Goal: Task Accomplishment & Management: Use online tool/utility

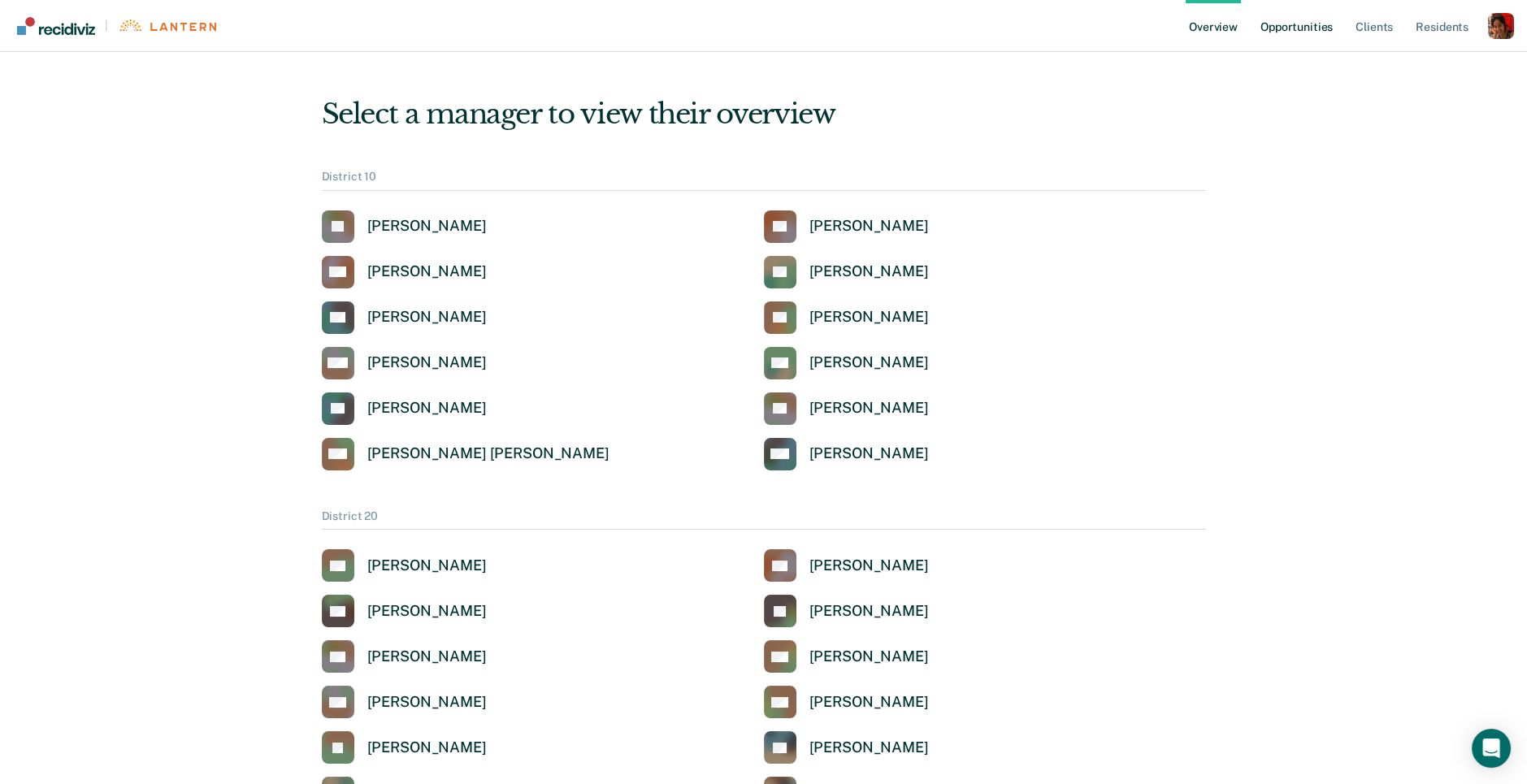
click at [1287, 20] on link "Opportunities" at bounding box center [1297, 26] width 79 height 52
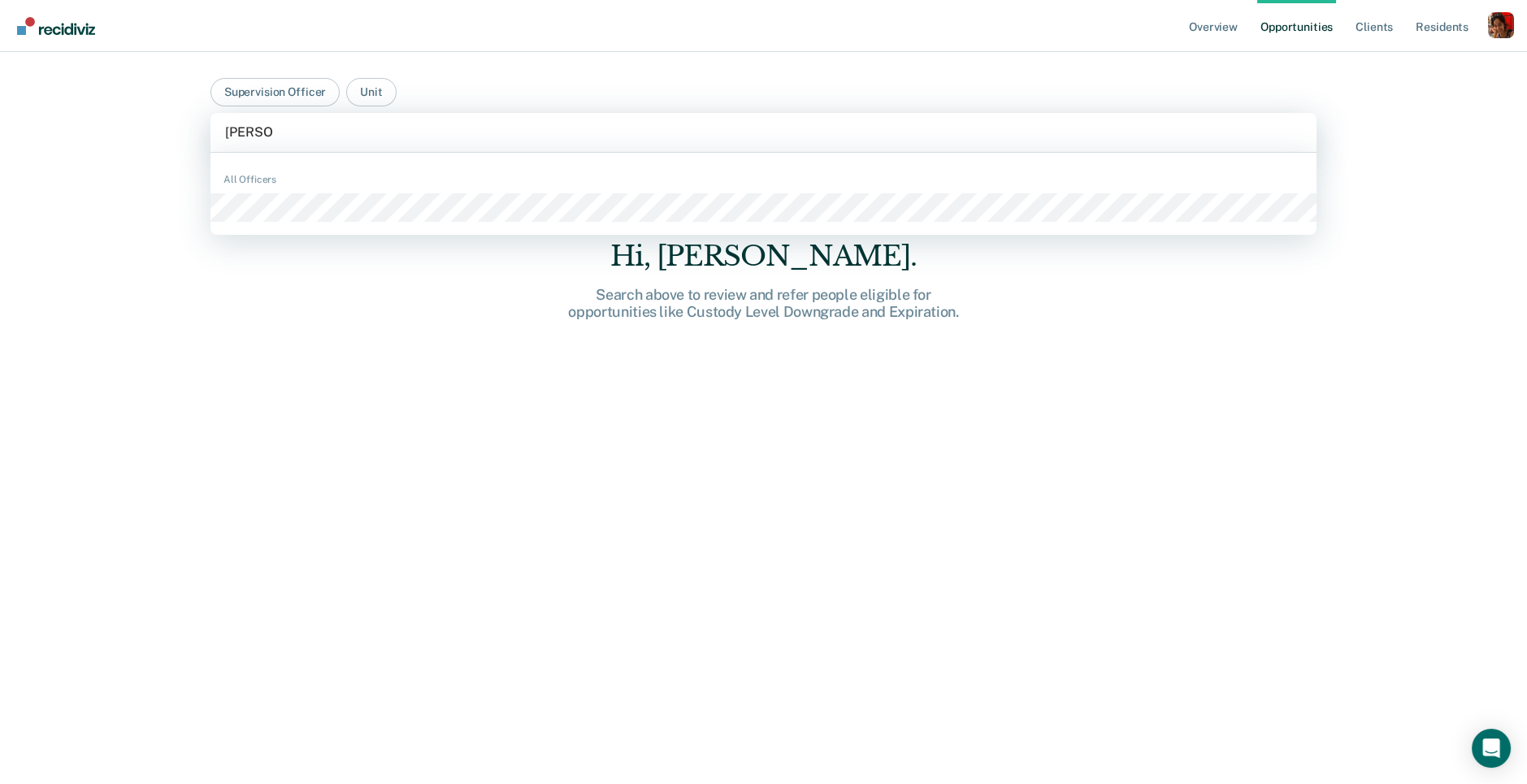
type input "[PERSON_NAME]"
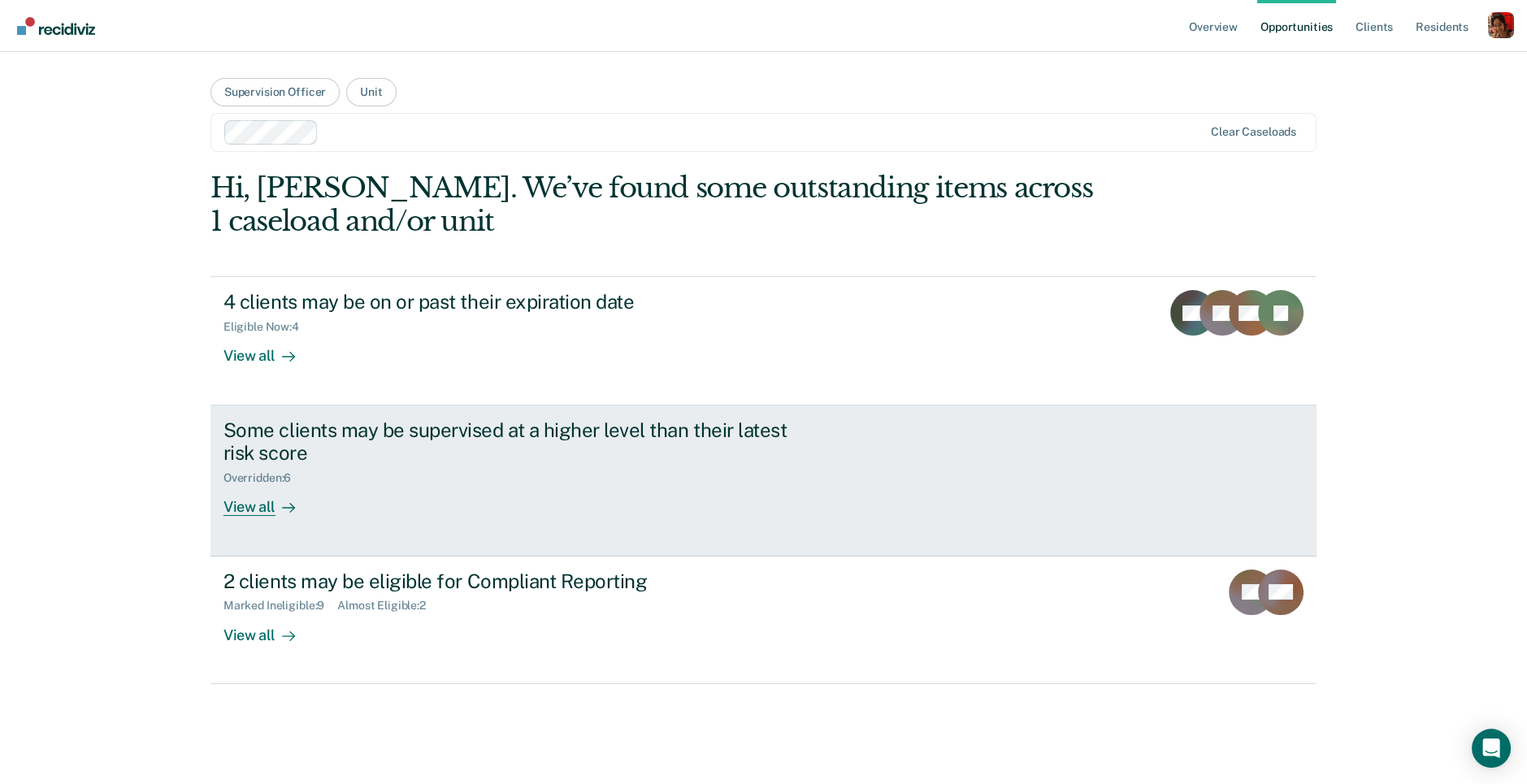
click at [260, 493] on div "View all" at bounding box center [270, 501] width 91 height 32
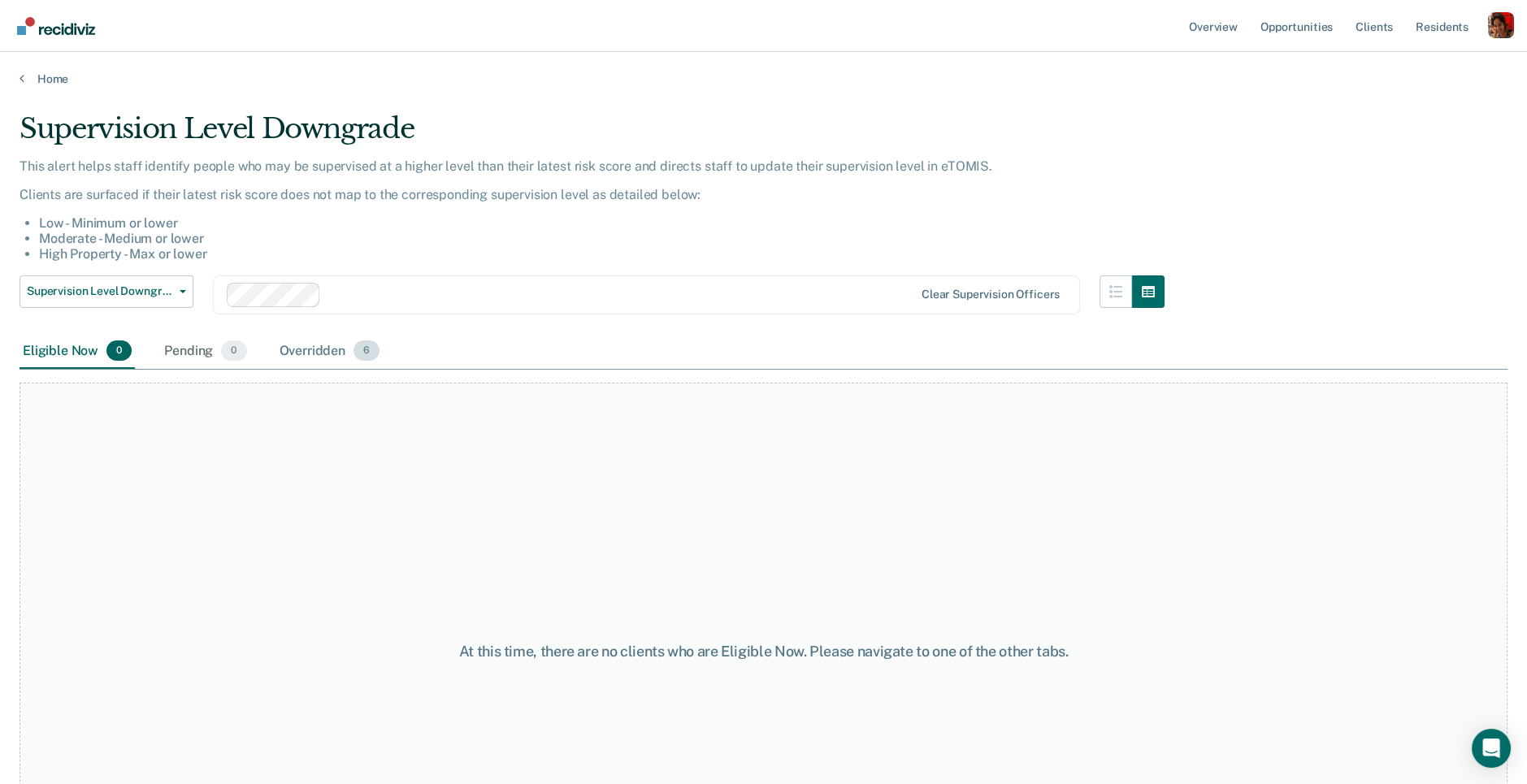
click at [327, 346] on div "Overridden 6" at bounding box center [329, 351] width 107 height 36
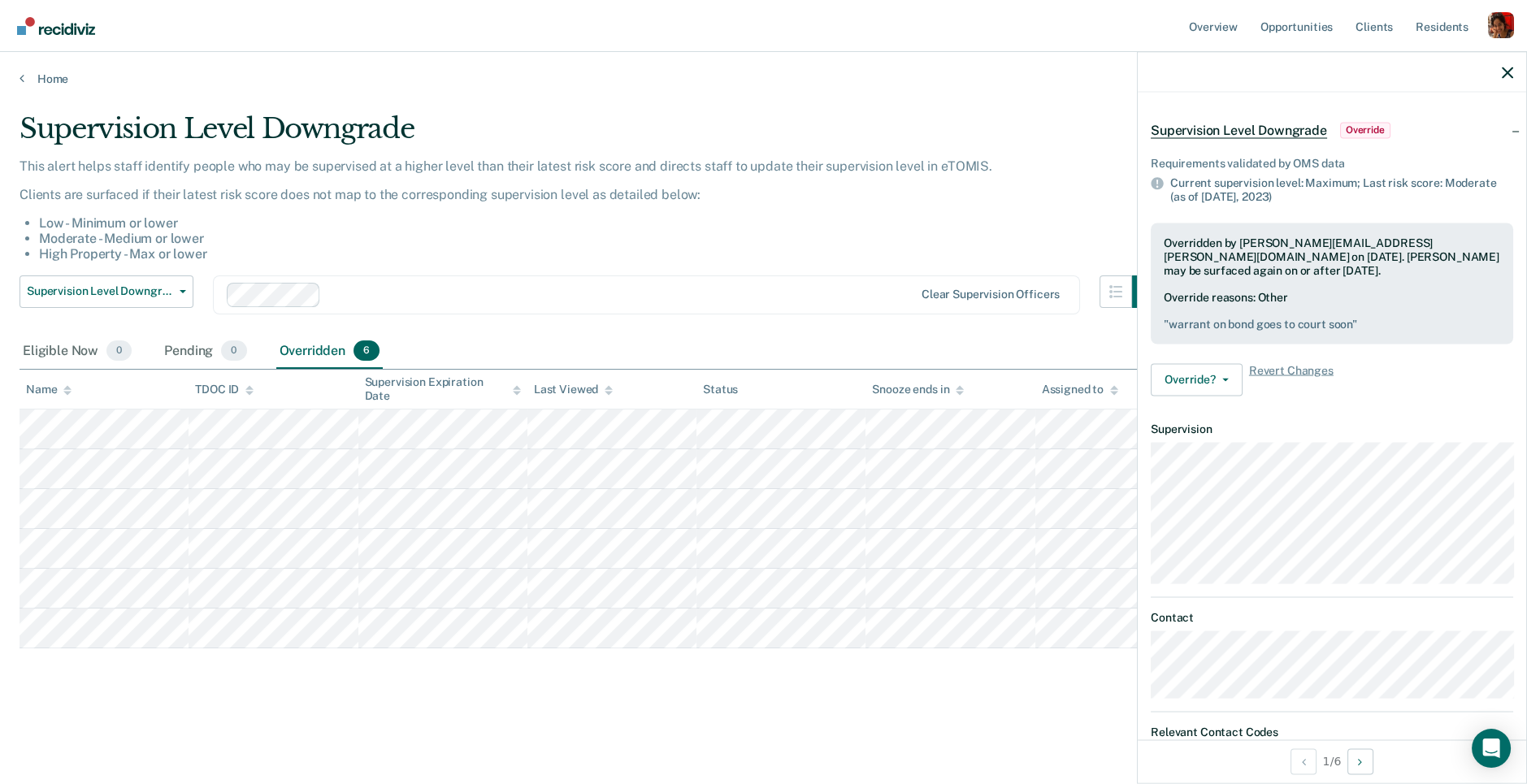
scroll to position [58, 0]
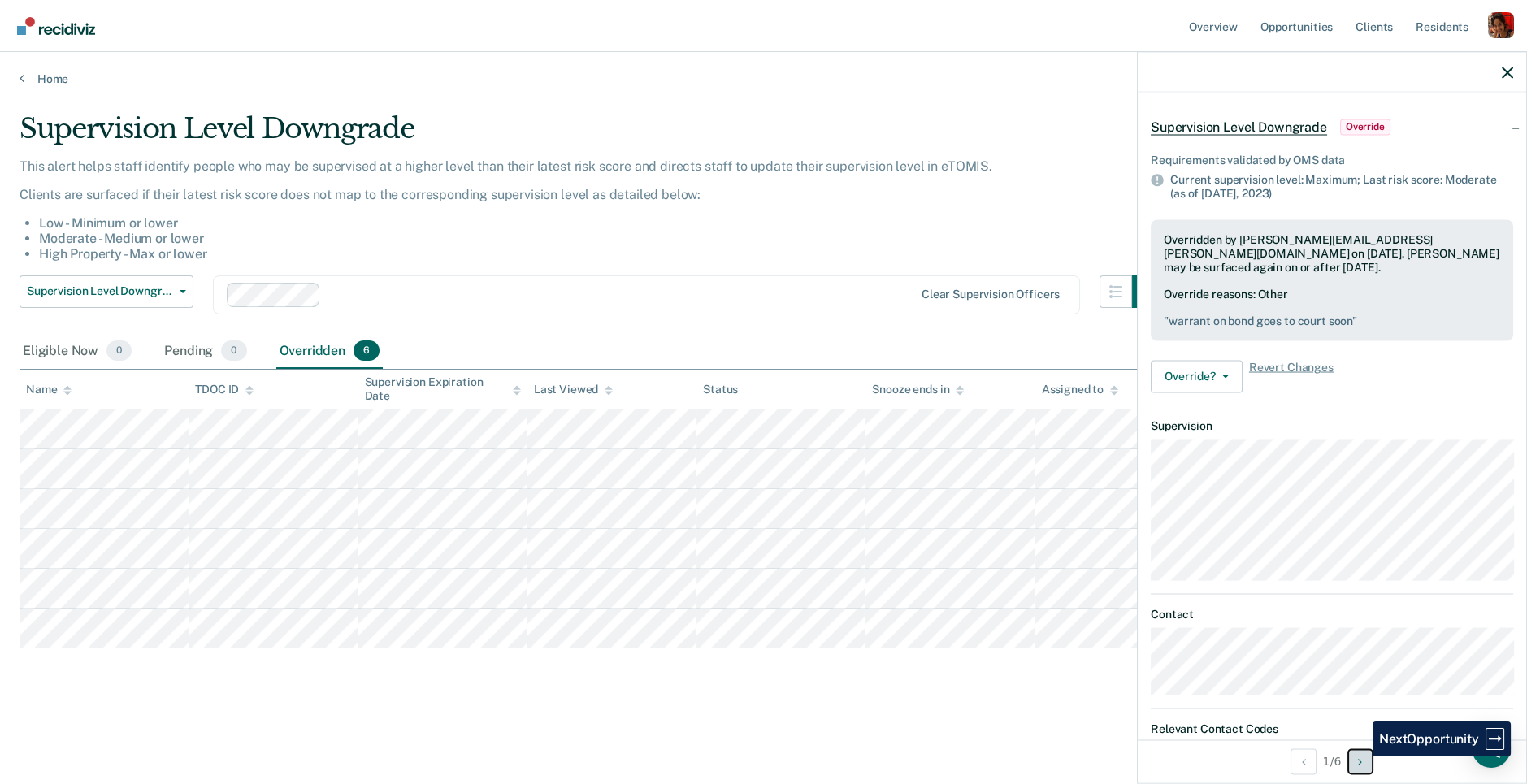
click at [1360, 705] on icon "Next Opportunity" at bounding box center [1360, 761] width 4 height 11
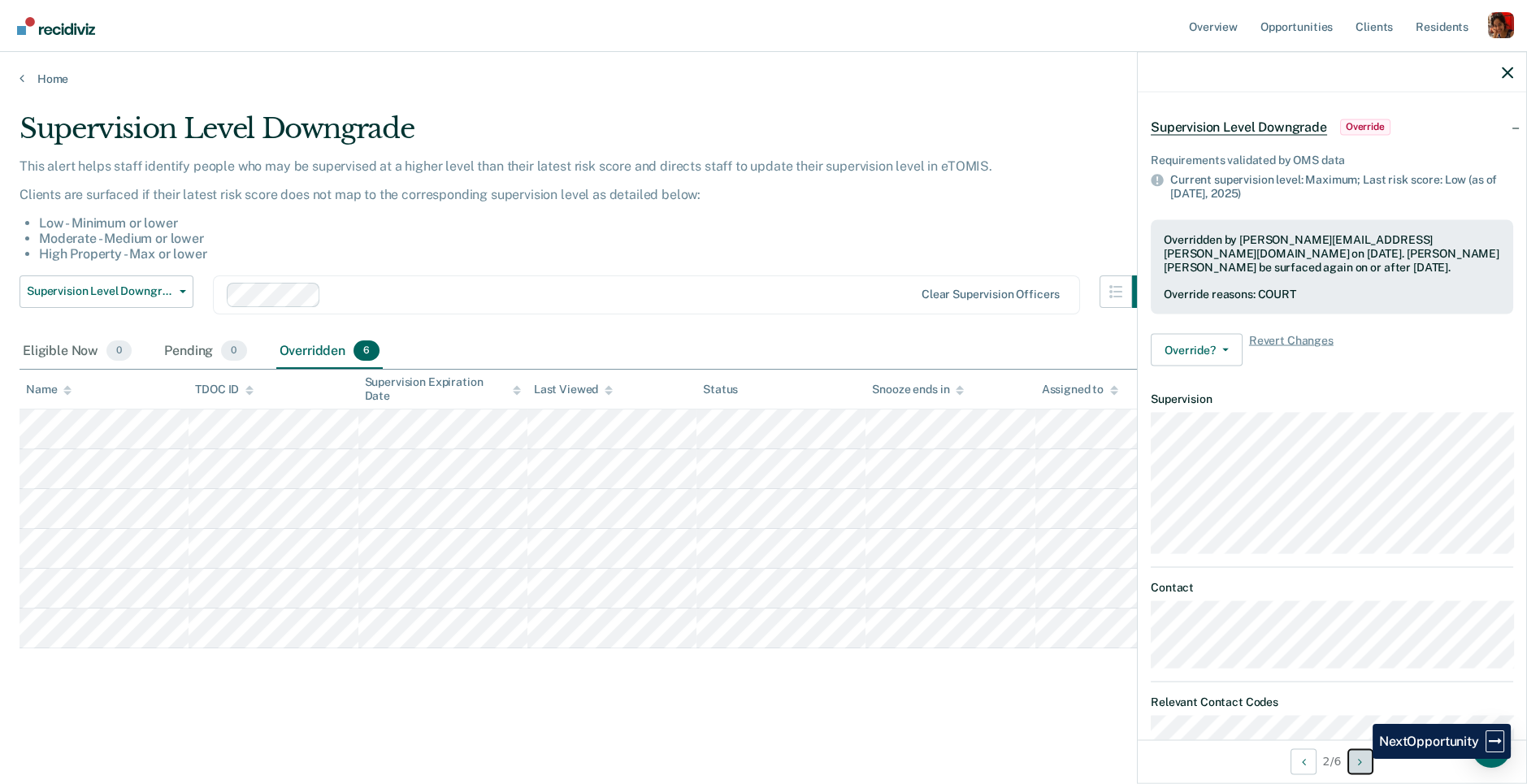
click at [1360, 705] on icon "Next Opportunity" at bounding box center [1360, 761] width 4 height 11
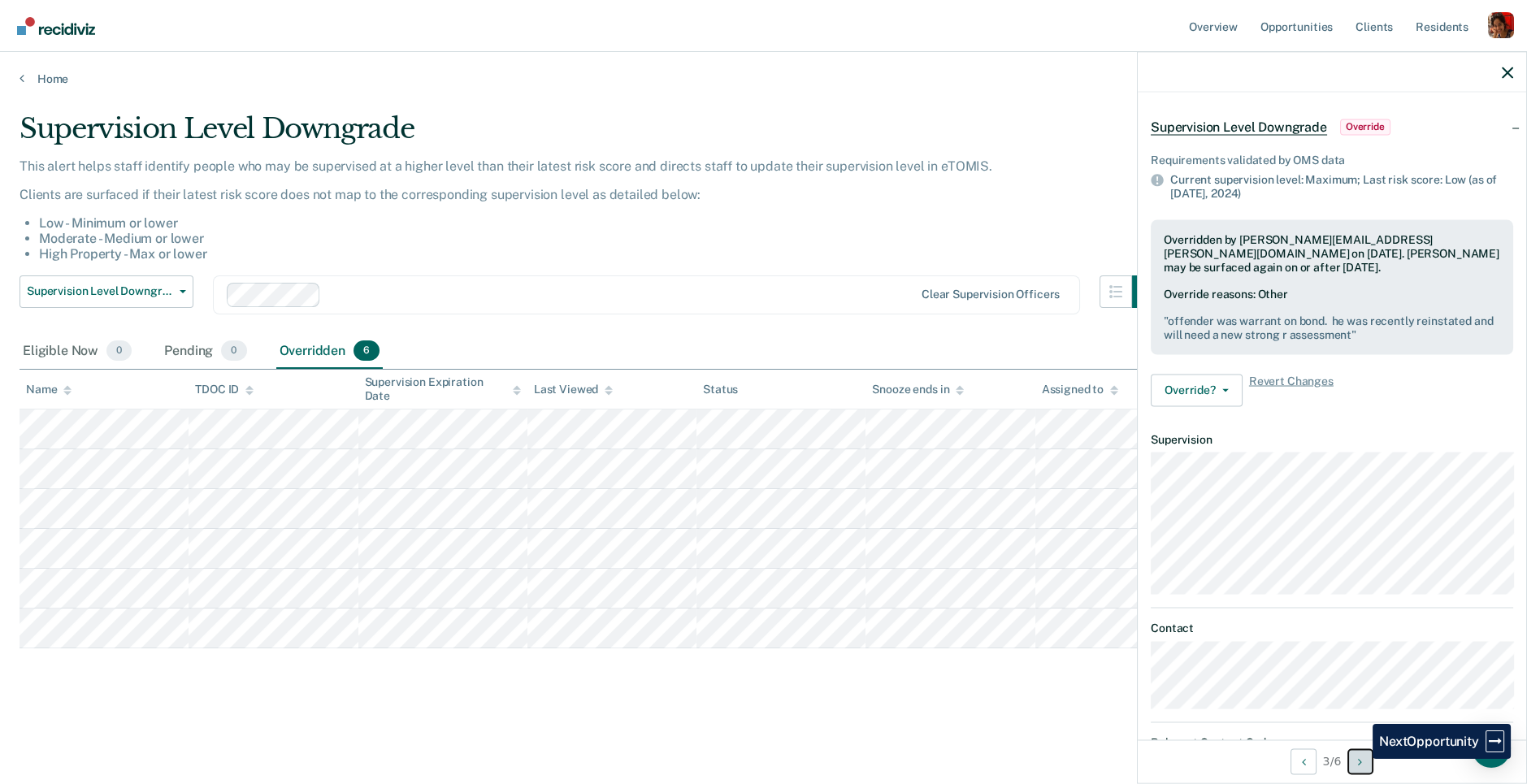
click at [1360, 705] on icon "Next Opportunity" at bounding box center [1360, 761] width 4 height 11
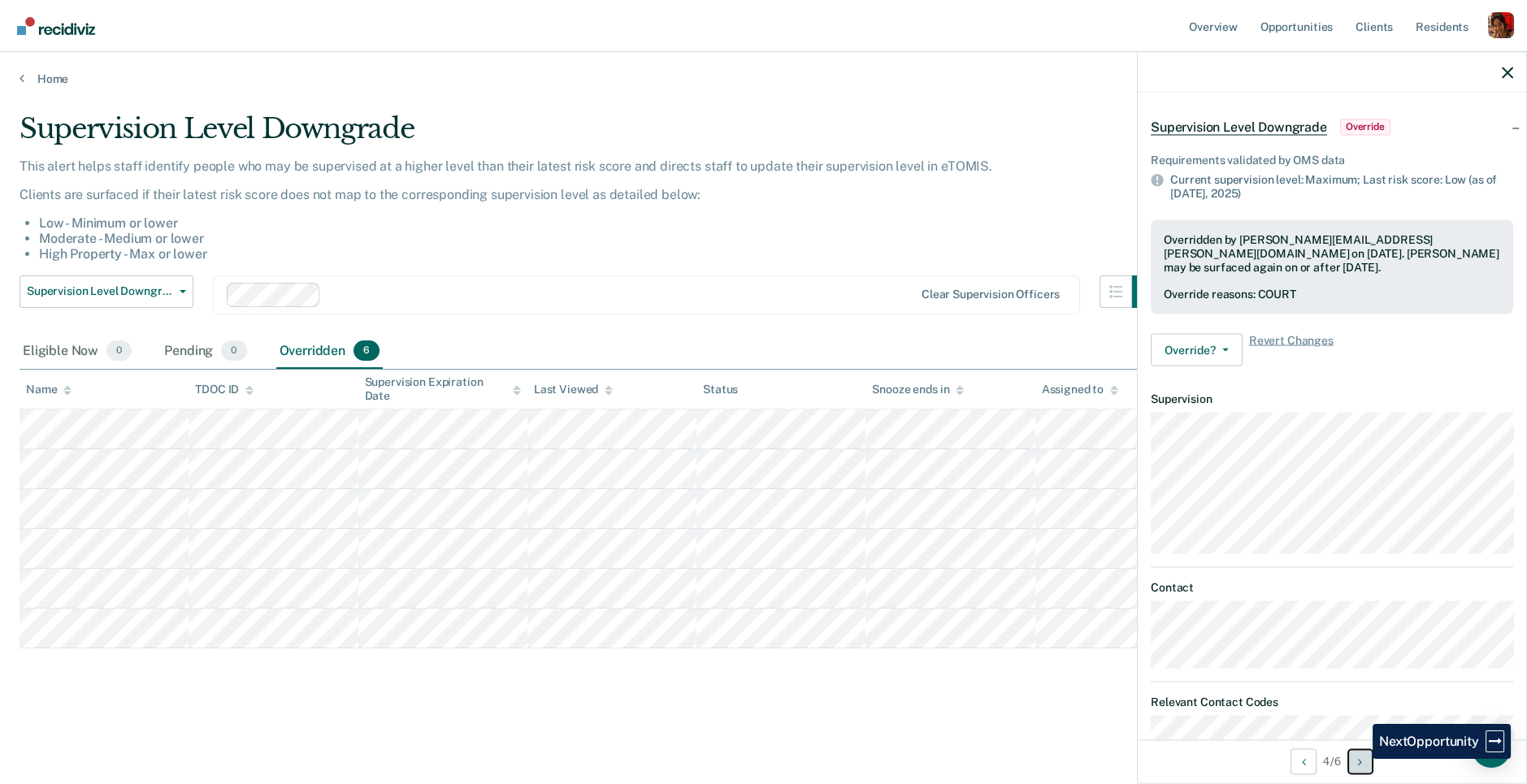
click at [1360, 705] on icon "Next Opportunity" at bounding box center [1360, 761] width 4 height 11
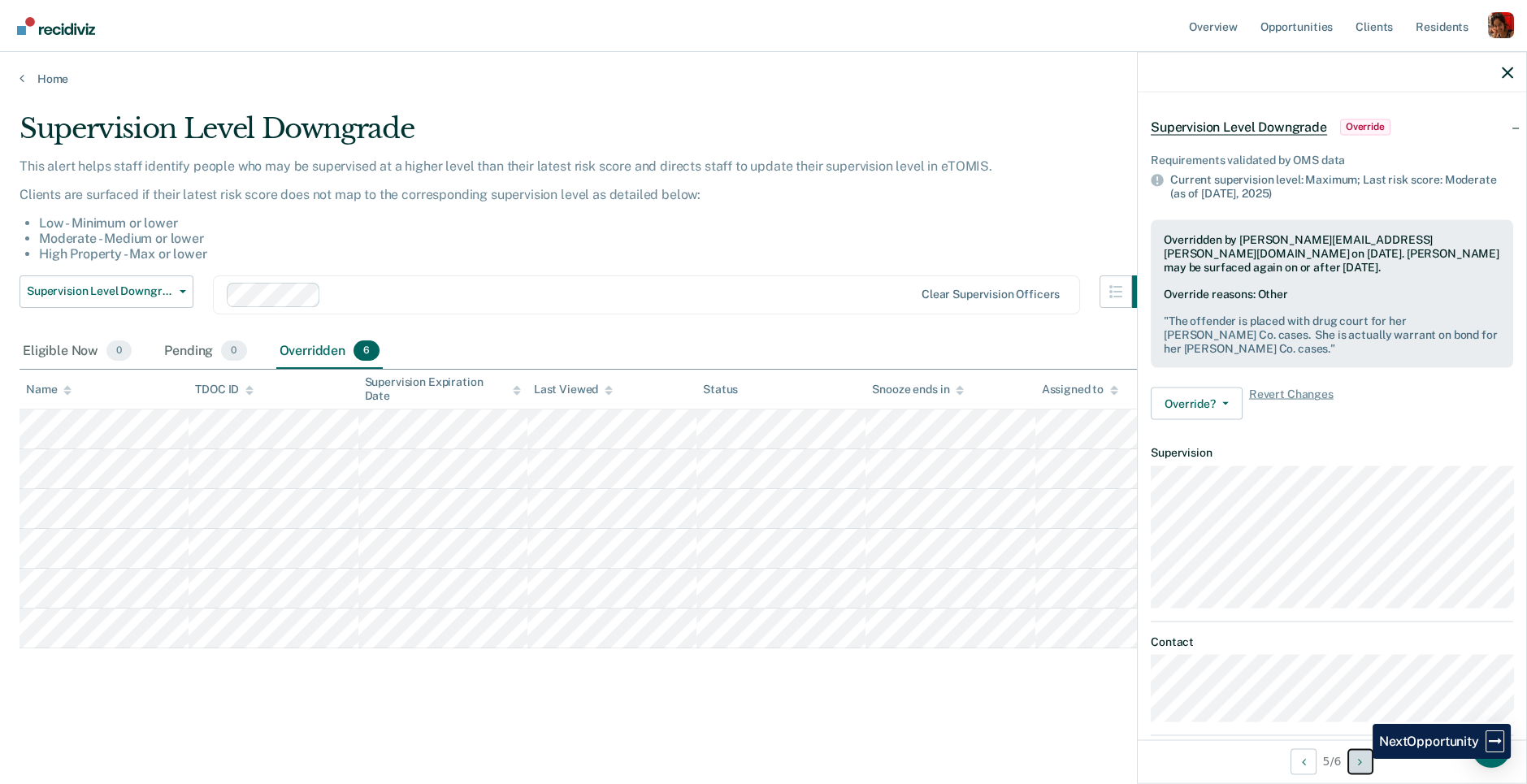
click at [1360, 705] on icon "Next Opportunity" at bounding box center [1360, 761] width 4 height 11
